Goal: Task Accomplishment & Management: Use online tool/utility

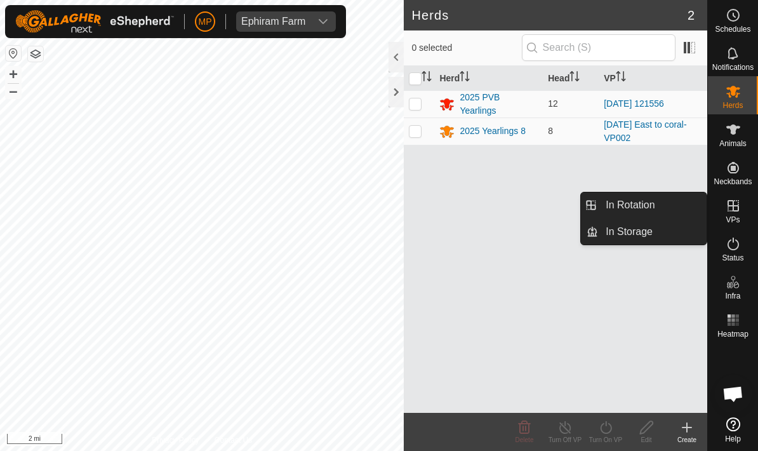
click at [669, 206] on link "In Rotation" at bounding box center [652, 204] width 109 height 25
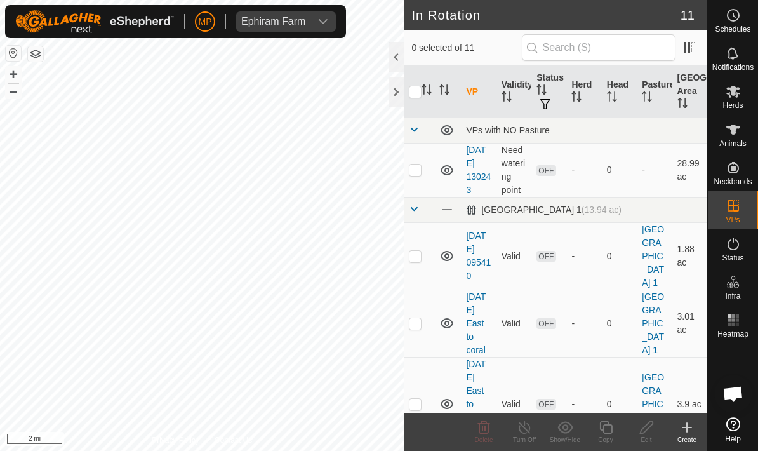
click at [689, 429] on icon at bounding box center [687, 427] width 15 height 15
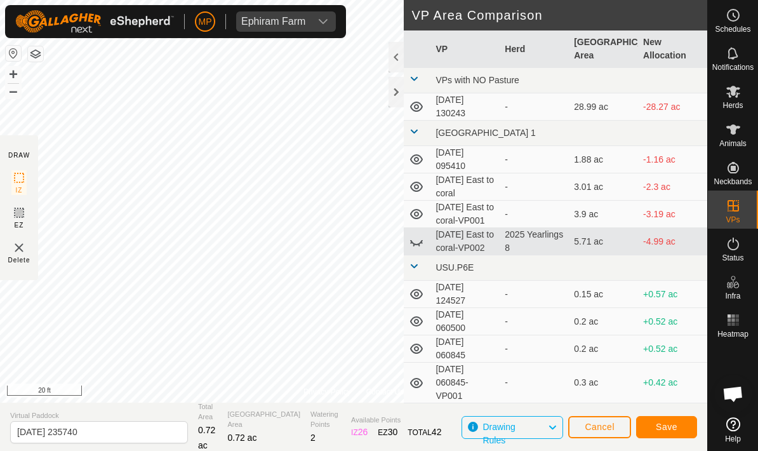
click at [678, 420] on button "Save" at bounding box center [666, 427] width 61 height 22
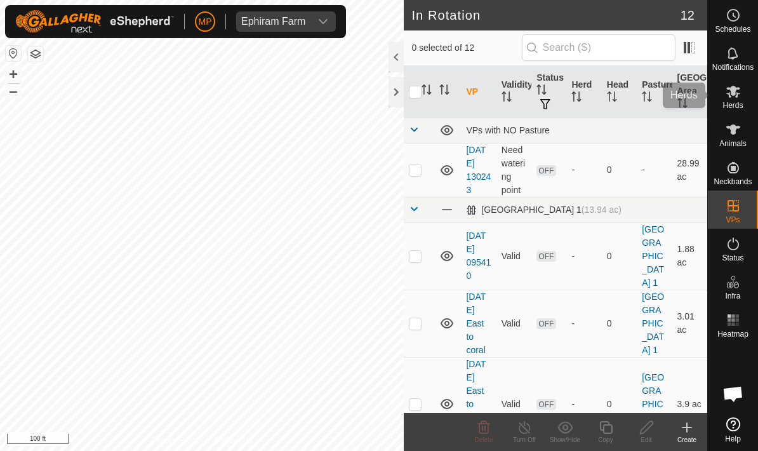
click at [741, 99] on es-mob-svg-icon at bounding box center [733, 91] width 23 height 20
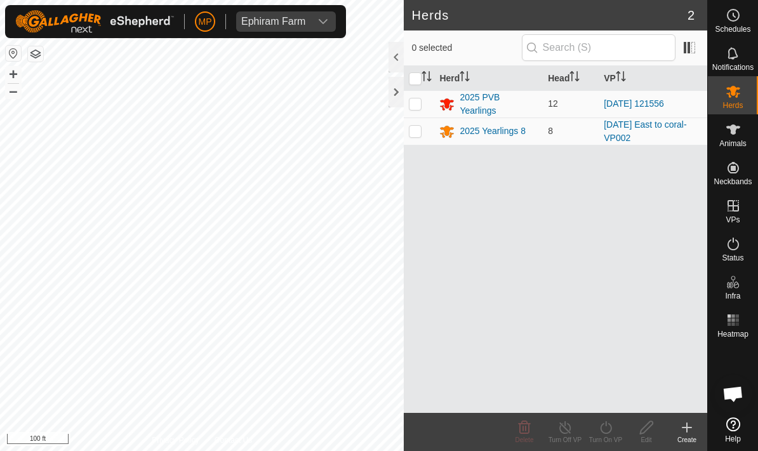
click at [415, 99] on p-checkbox at bounding box center [415, 103] width 13 height 10
checkbox input "true"
click at [610, 434] on icon at bounding box center [606, 427] width 16 height 15
click at [610, 429] on icon at bounding box center [606, 427] width 16 height 15
click at [614, 434] on icon at bounding box center [606, 427] width 16 height 15
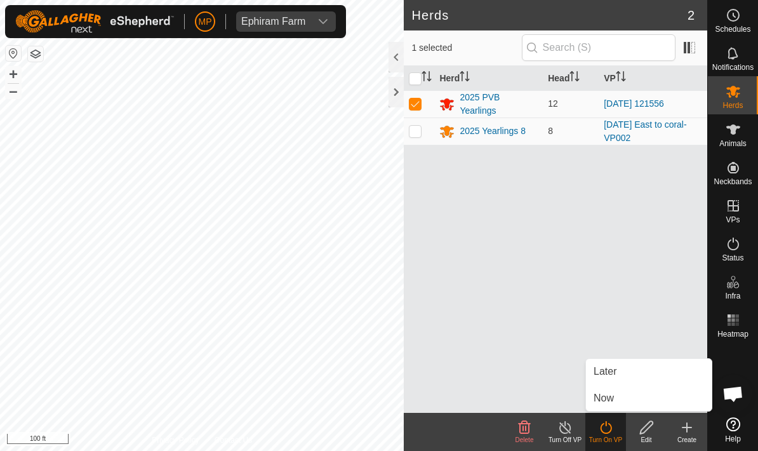
click at [636, 396] on link "Now" at bounding box center [649, 398] width 126 height 25
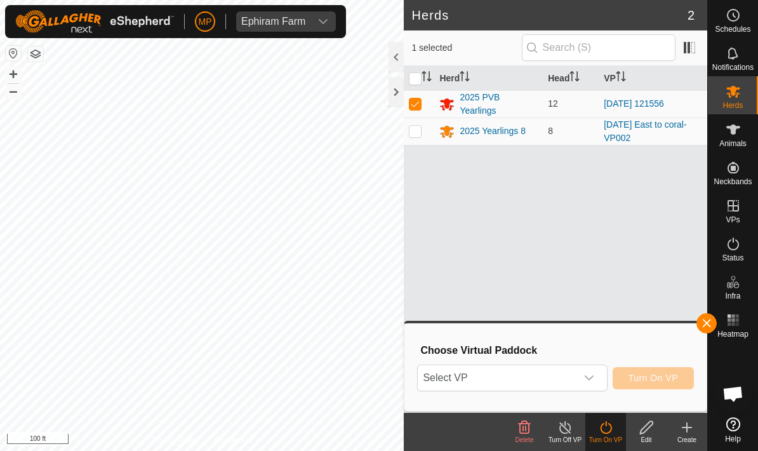
click at [601, 372] on div "dropdown trigger" at bounding box center [589, 377] width 25 height 25
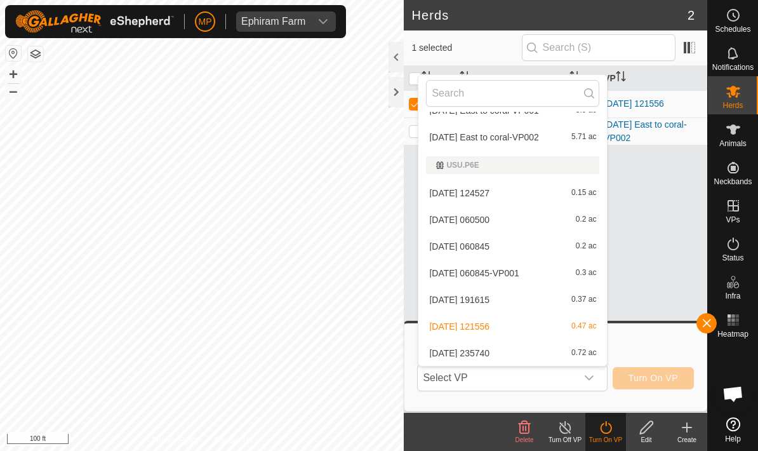
scroll to position [152, 0]
click at [540, 351] on div "[DATE] 235740 0.72 ac" at bounding box center [512, 353] width 173 height 15
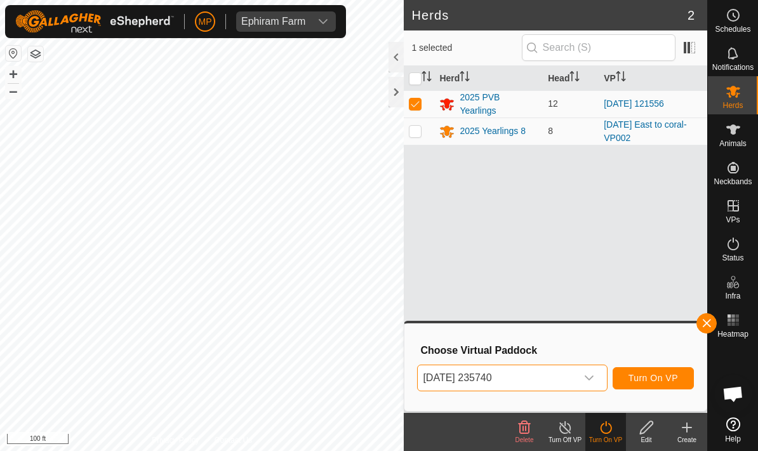
click at [667, 379] on span "Turn On VP" at bounding box center [654, 378] width 50 height 10
